Goal: Information Seeking & Learning: Learn about a topic

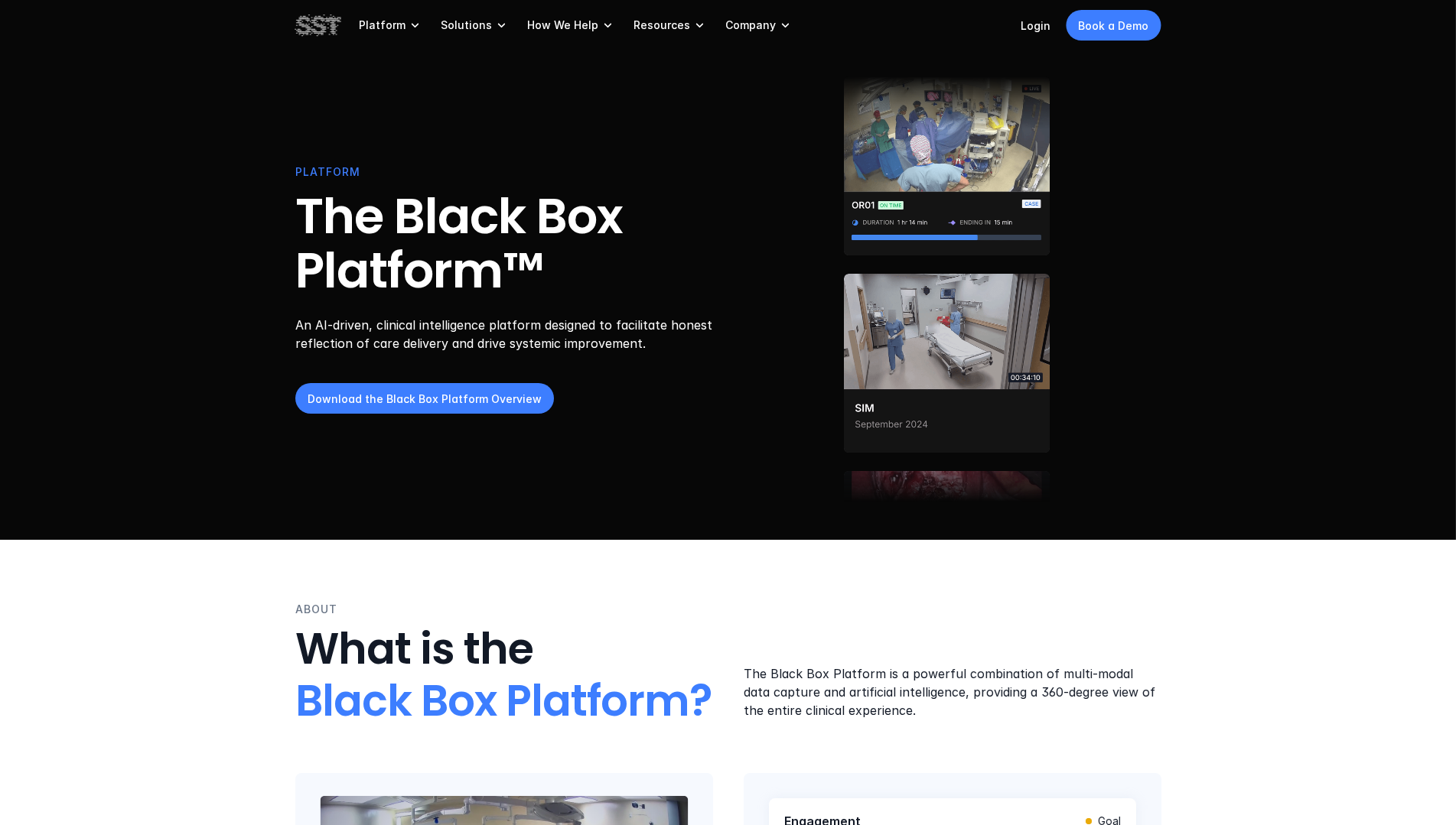
click at [495, 21] on icon at bounding box center [502, 25] width 15 height 15
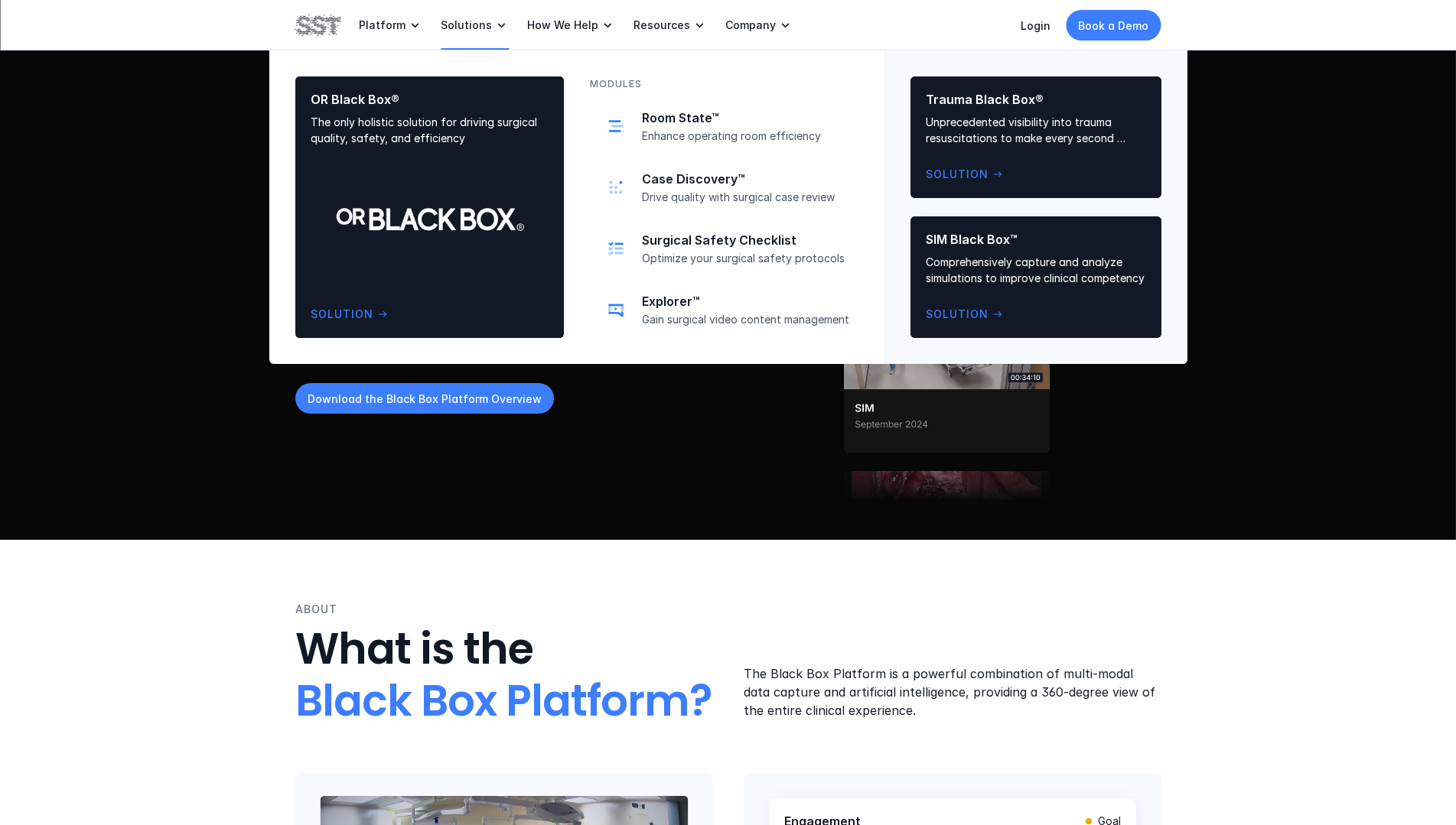
click at [409, 17] on icon at bounding box center [416, 25] width 15 height 15
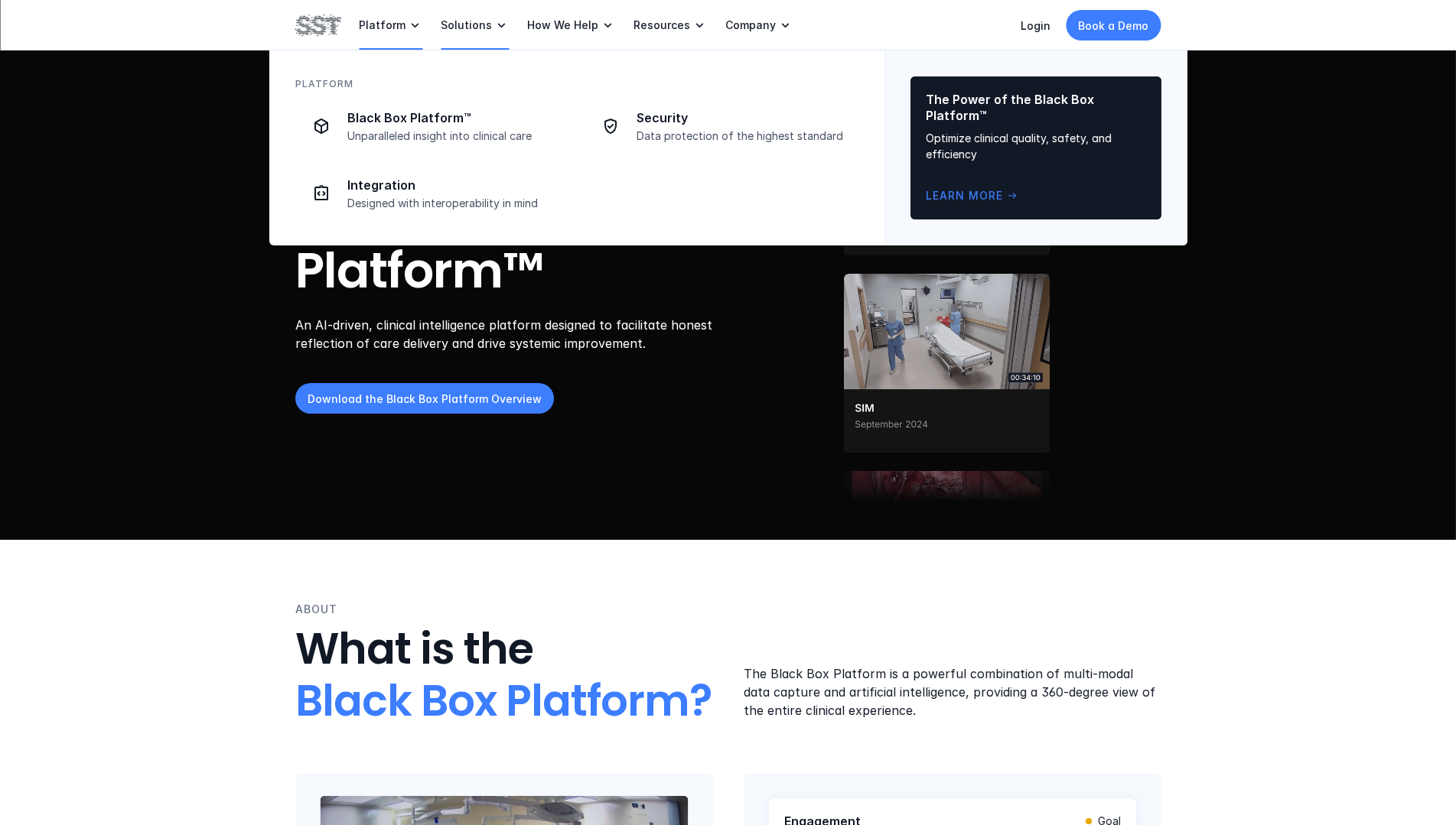
click at [390, 189] on p "Integration" at bounding box center [453, 185] width 213 height 16
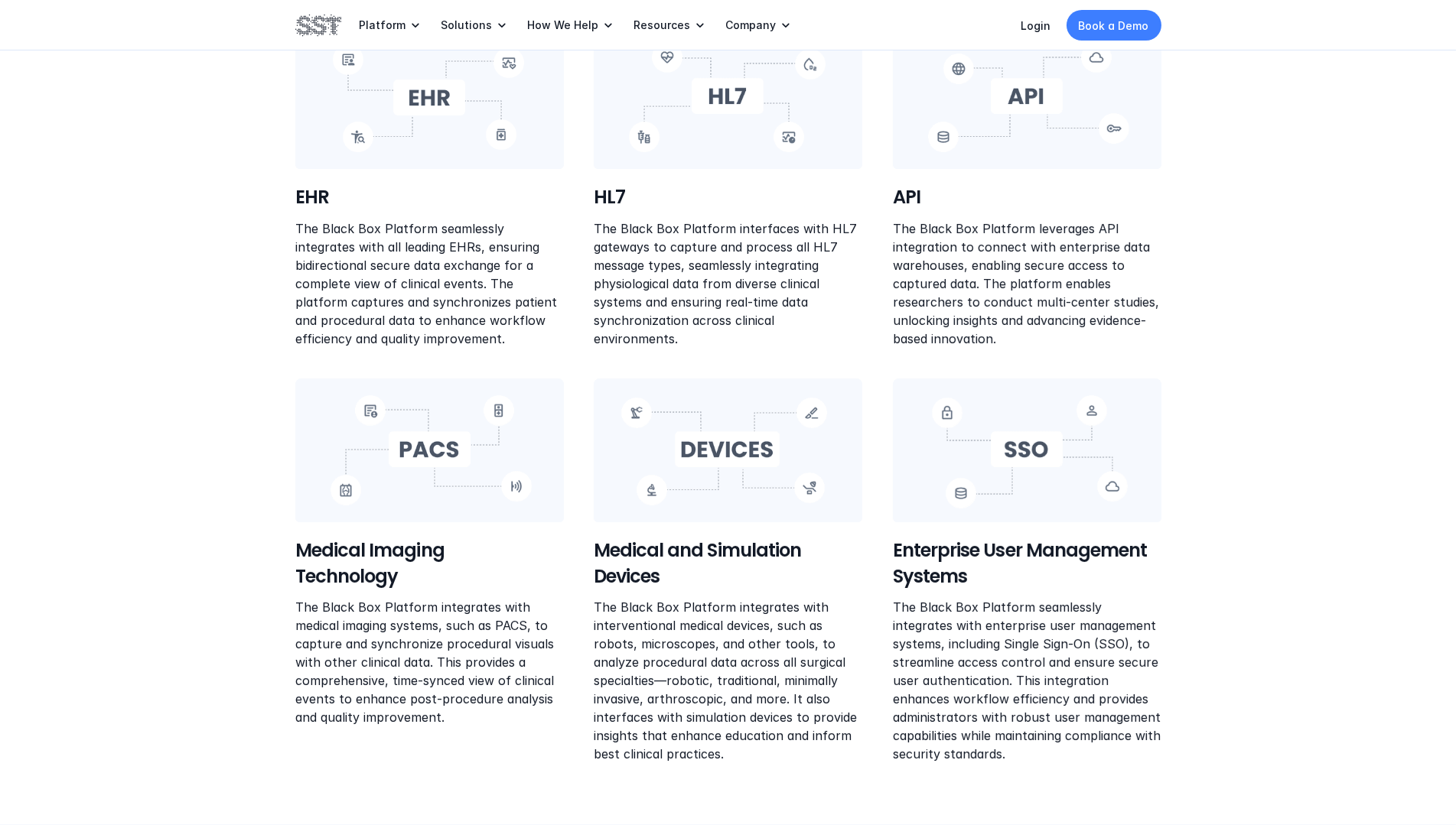
scroll to position [783, 0]
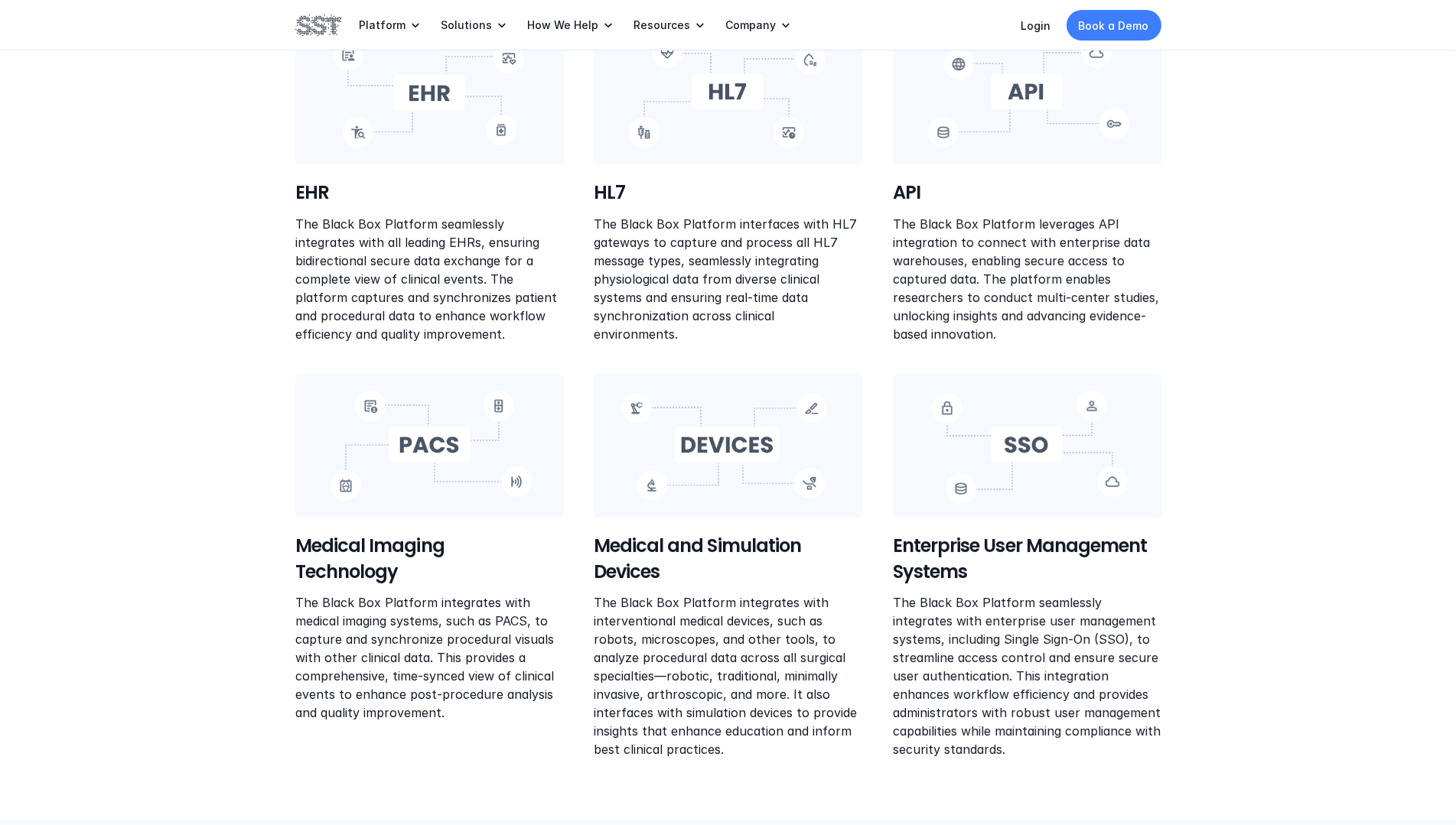
click at [763, 24] on link "Company" at bounding box center [760, 25] width 67 height 50
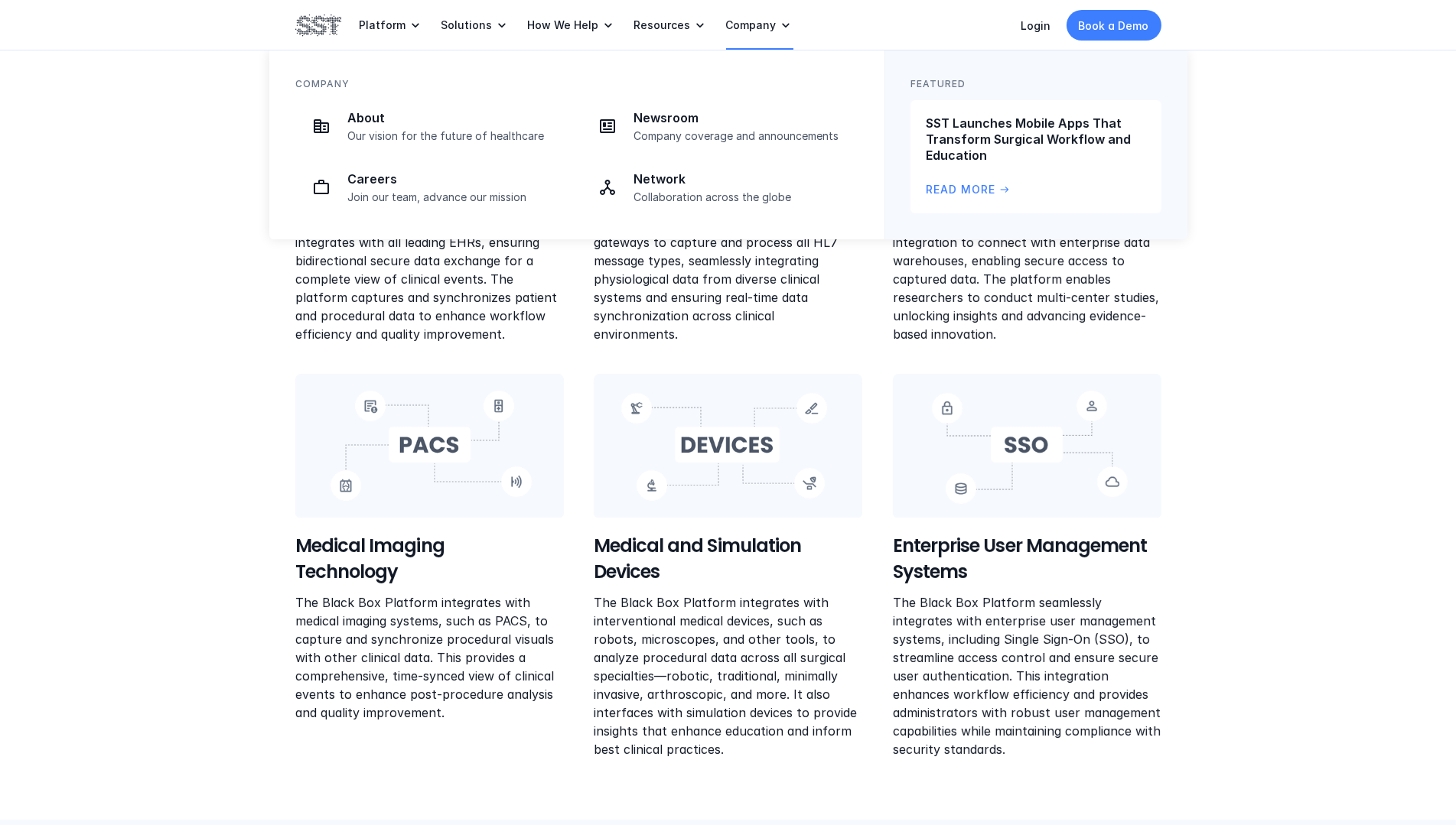
click at [672, 28] on p "Resources" at bounding box center [662, 25] width 57 height 13
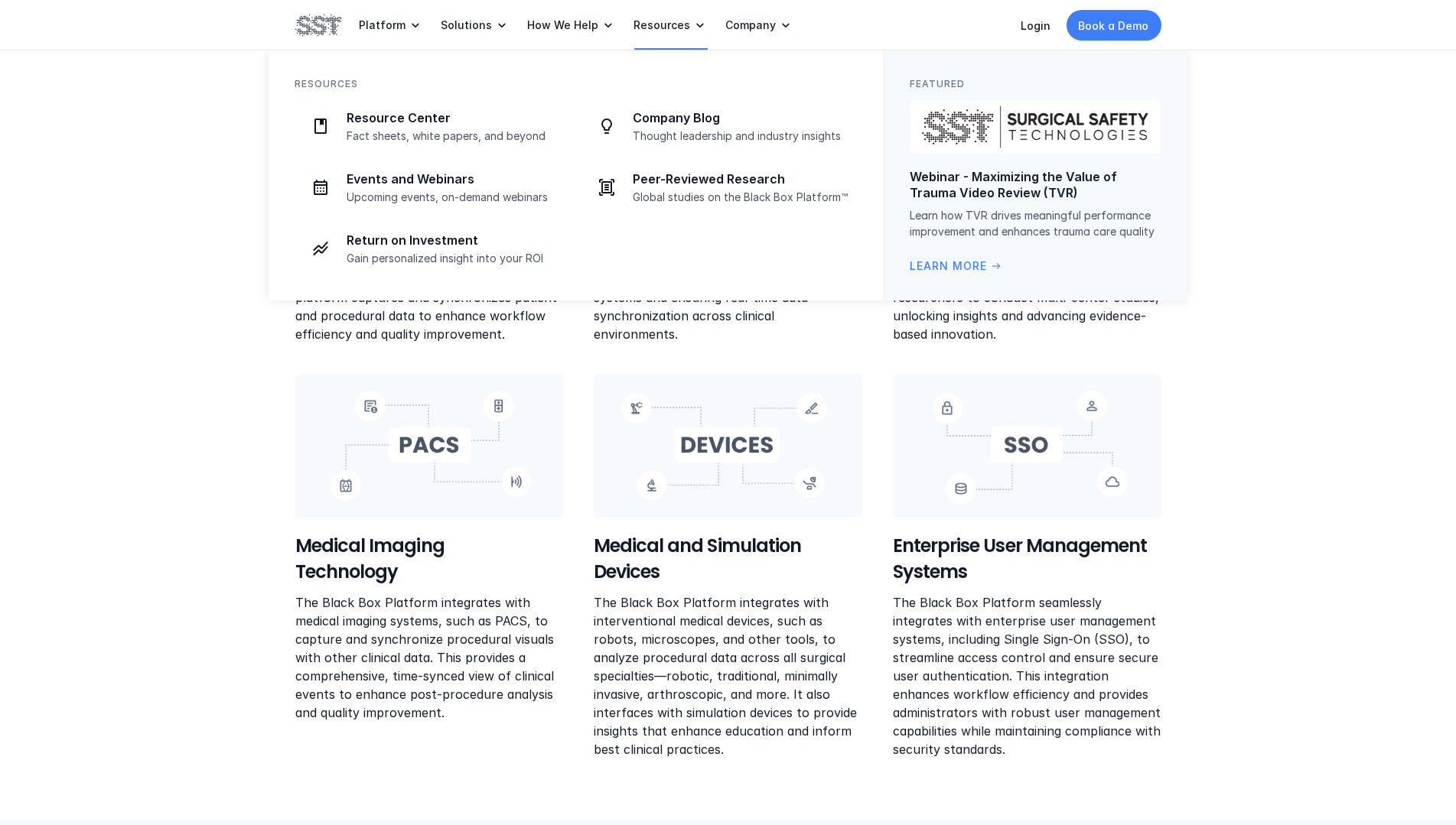
click at [601, 32] on icon at bounding box center [608, 25] width 15 height 15
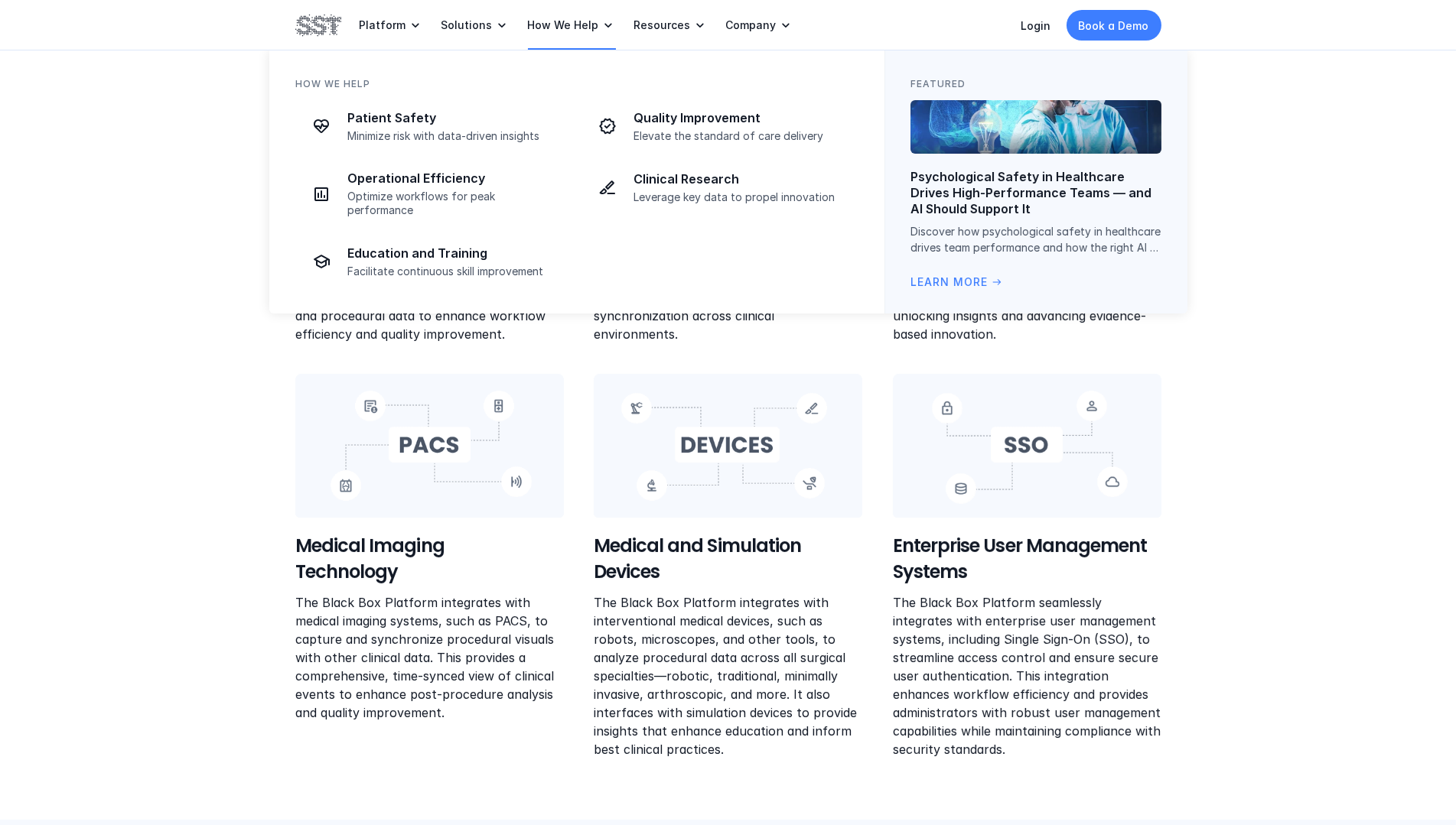
click at [495, 25] on icon at bounding box center [502, 25] width 15 height 15
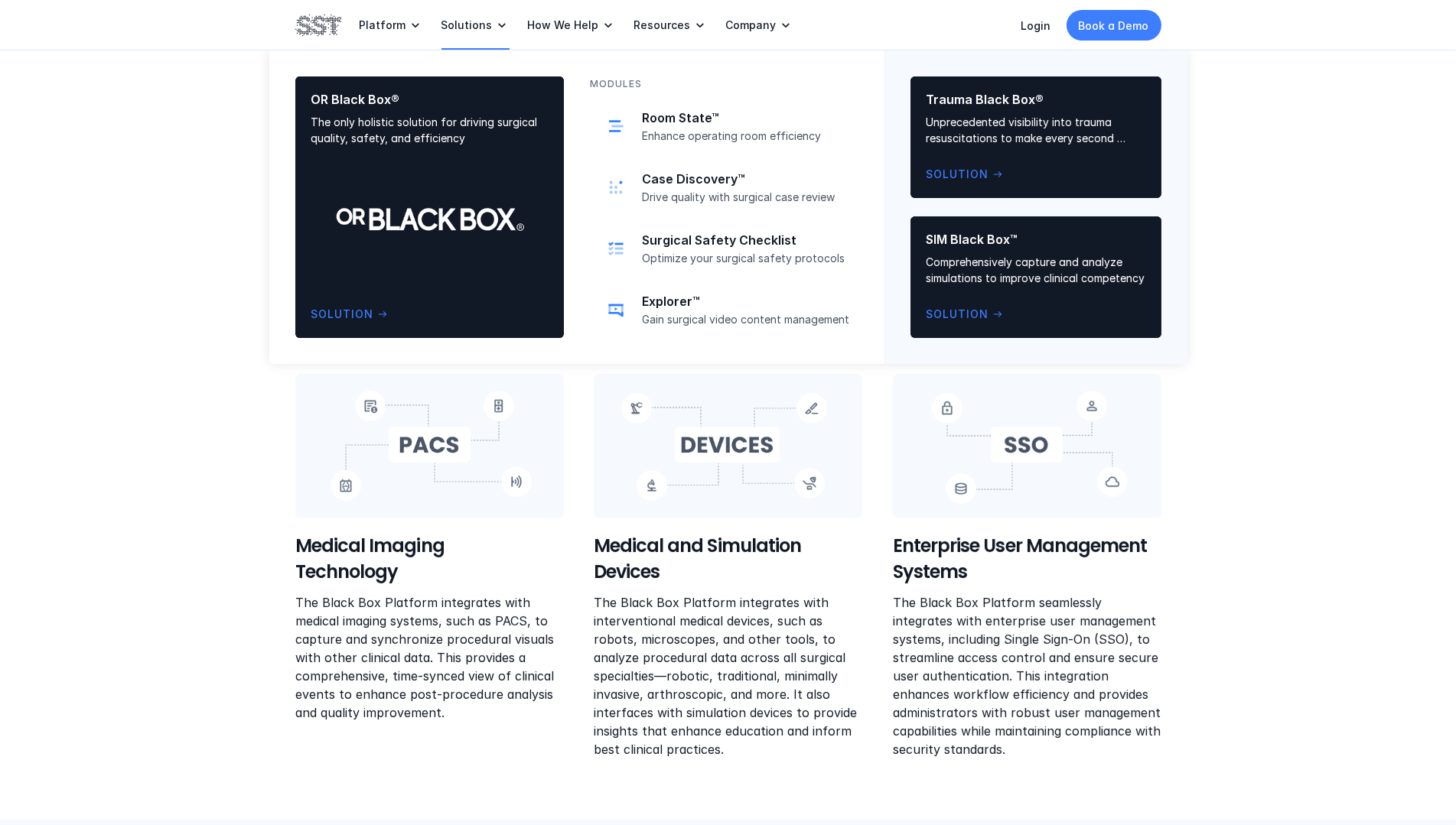
click at [721, 130] on p "Enhance operating room efficiency" at bounding box center [745, 135] width 207 height 13
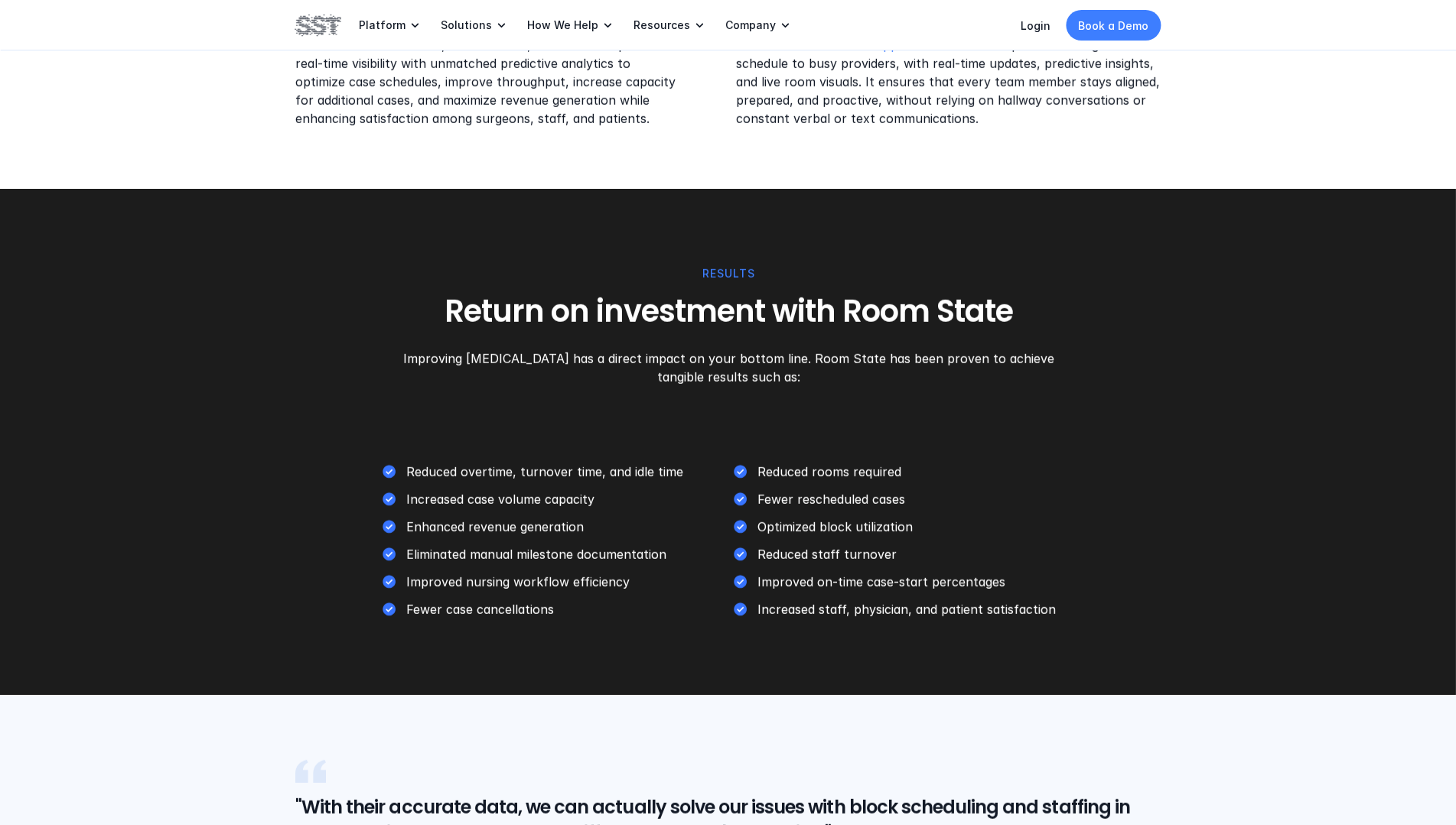
scroll to position [2905, 0]
